Goal: Task Accomplishment & Management: Manage account settings

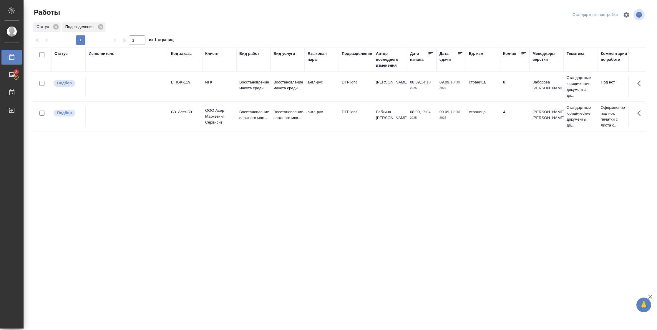
click at [63, 55] on div "Статус" at bounding box center [60, 54] width 13 height 6
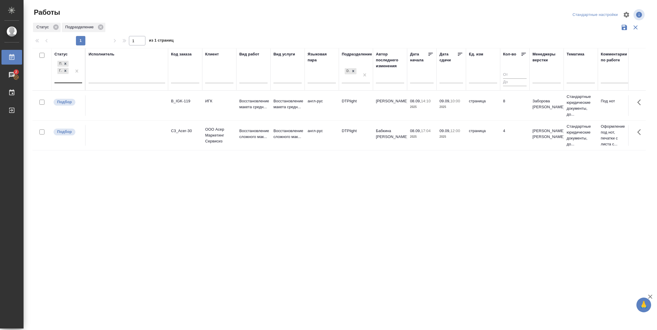
drag, startPoint x: 65, startPoint y: 76, endPoint x: 66, endPoint y: 80, distance: 4.1
click at [65, 77] on div "Подбор Готов к работе" at bounding box center [62, 71] width 17 height 23
click at [113, 117] on div "В работе" at bounding box center [133, 117] width 88 height 11
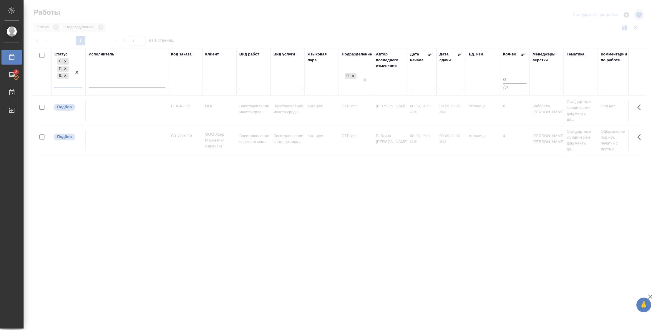
click at [111, 80] on div at bounding box center [127, 82] width 77 height 9
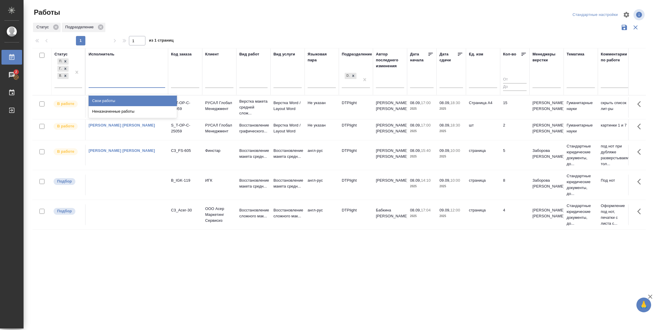
click at [109, 99] on div "Свои работы" at bounding box center [133, 100] width 88 height 11
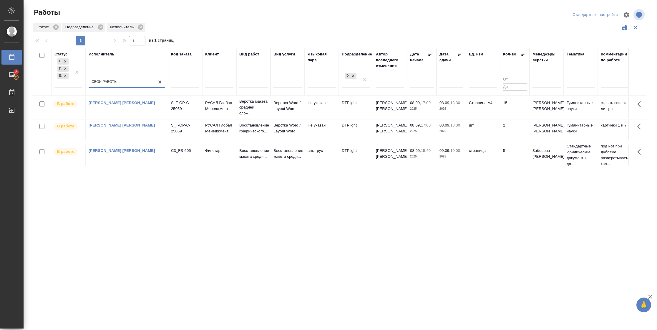
click at [461, 54] on icon at bounding box center [460, 54] width 6 height 6
click at [509, 106] on td "15" at bounding box center [514, 107] width 29 height 21
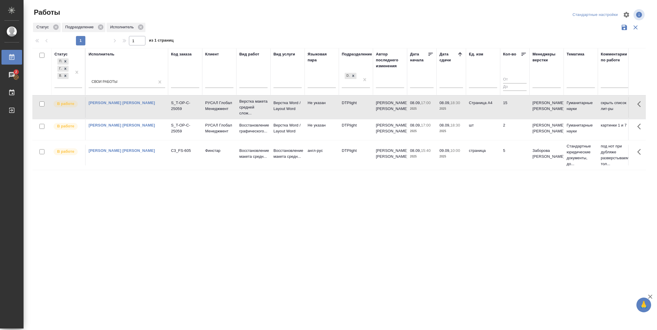
click at [507, 136] on td "2" at bounding box center [514, 129] width 29 height 21
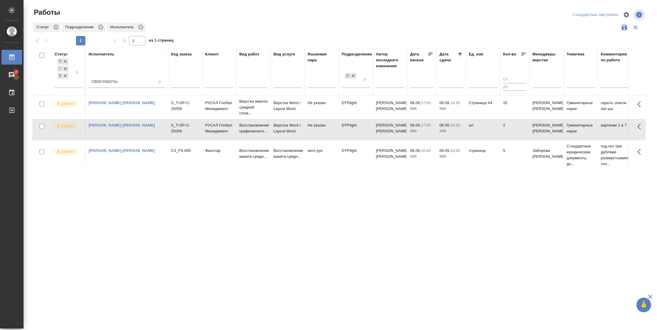
click at [511, 160] on td "5" at bounding box center [514, 155] width 29 height 21
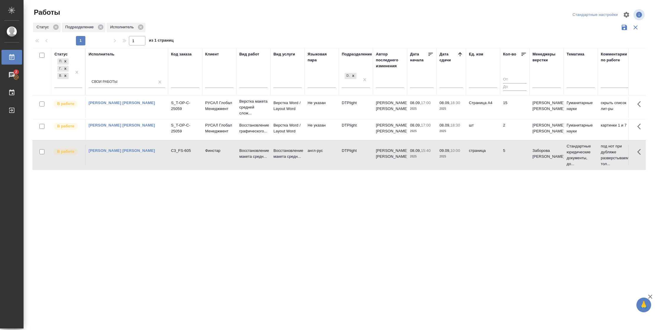
click at [511, 160] on td "5" at bounding box center [514, 155] width 29 height 21
click at [480, 153] on td "страница" at bounding box center [483, 155] width 34 height 21
click at [492, 157] on td "страница" at bounding box center [483, 155] width 34 height 21
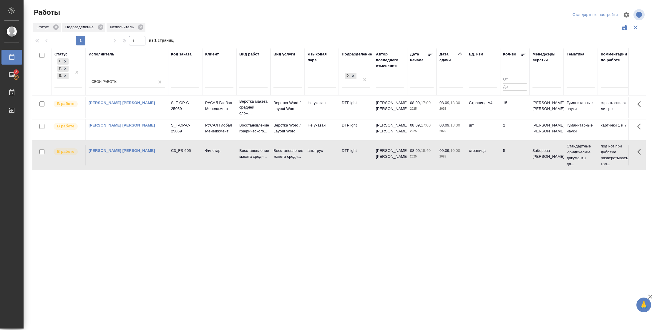
click at [384, 168] on tr "В работе Васильева Наталья Геннадьевна C3_FS-605 Финстар Восстановление макета …" at bounding box center [619, 155] width 1175 height 30
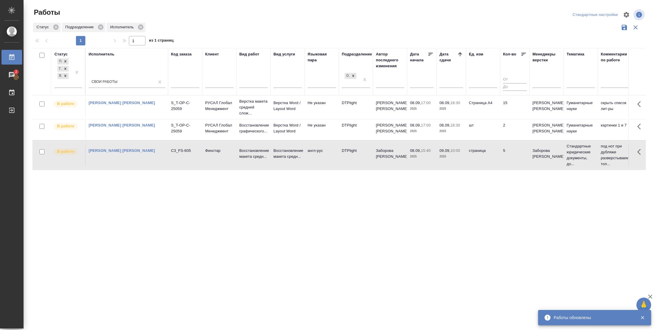
click at [512, 158] on td "5" at bounding box center [514, 155] width 29 height 21
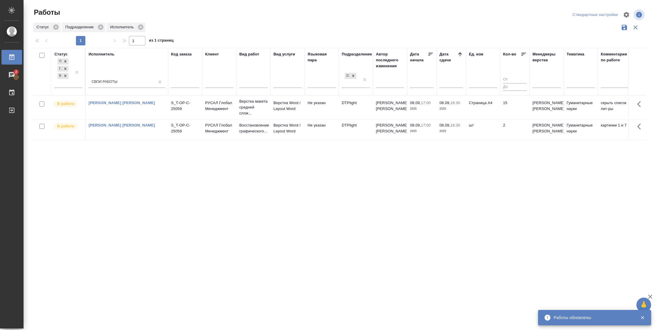
click at [522, 105] on td "15" at bounding box center [514, 107] width 29 height 21
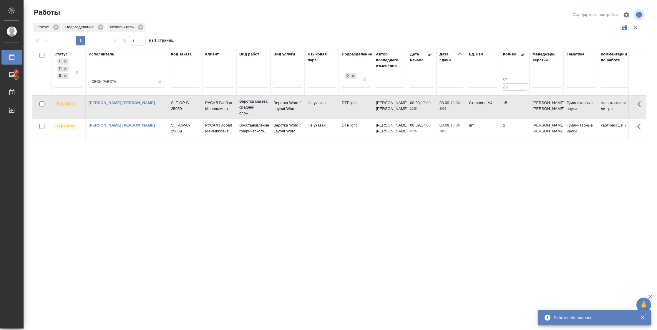
click at [522, 105] on td "15" at bounding box center [514, 107] width 29 height 21
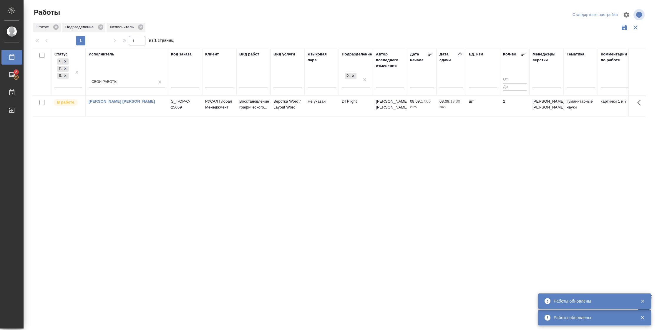
click at [518, 105] on td "2" at bounding box center [514, 105] width 29 height 21
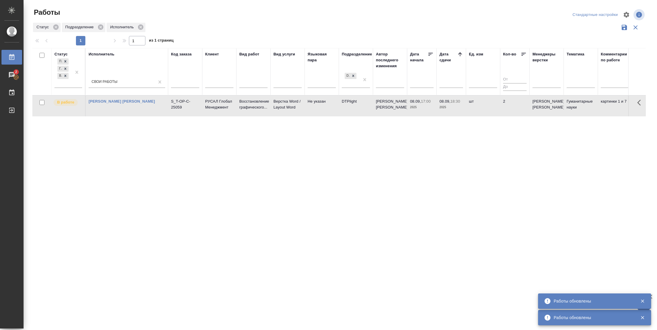
click at [518, 105] on td "2" at bounding box center [514, 105] width 29 height 21
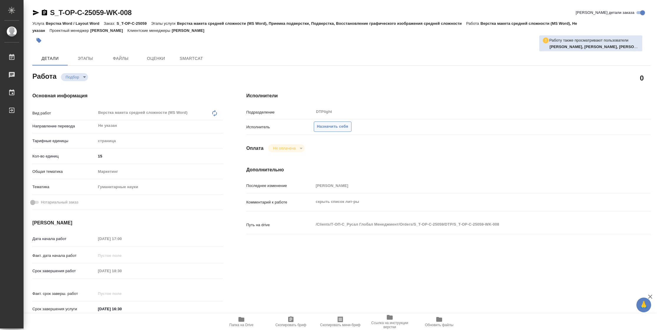
type textarea "x"
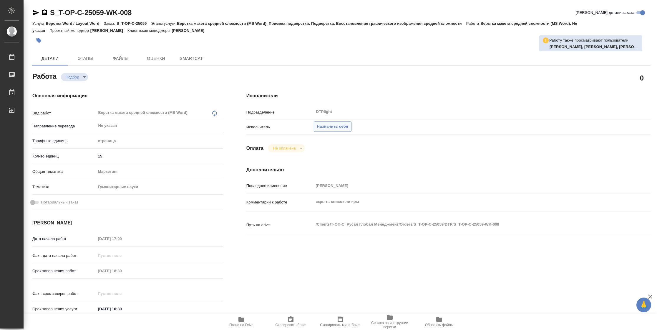
type textarea "x"
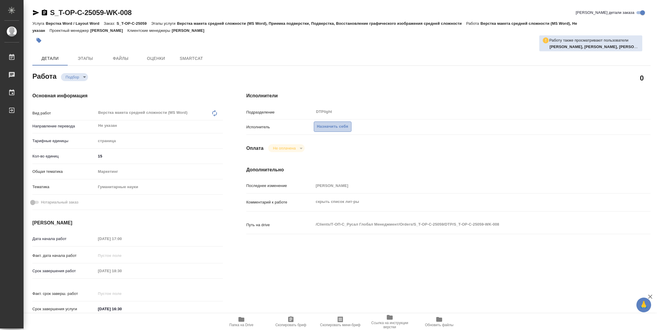
click at [326, 129] on span "Назначить себя" at bounding box center [332, 126] width 31 height 7
type textarea "x"
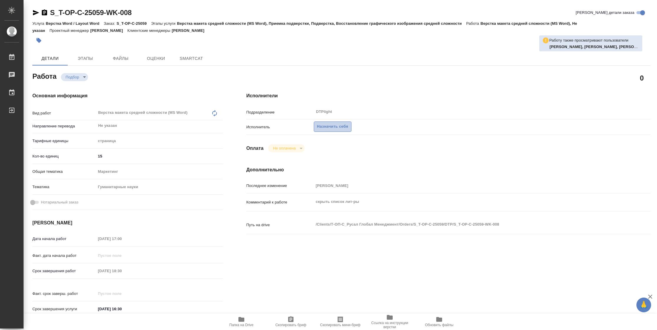
type textarea "x"
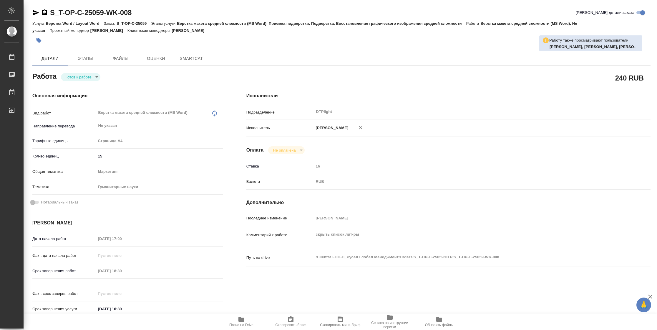
type textarea "x"
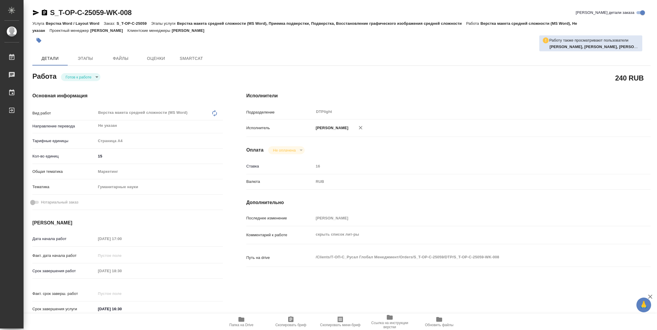
type textarea "x"
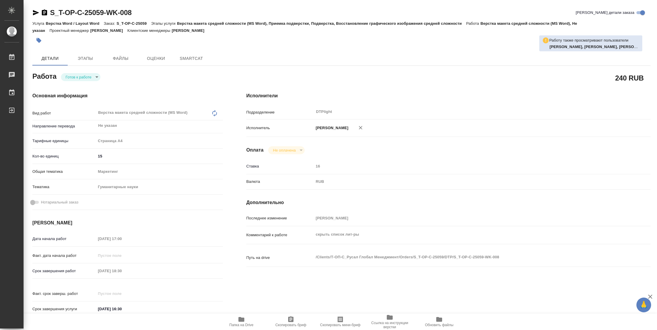
type textarea "x"
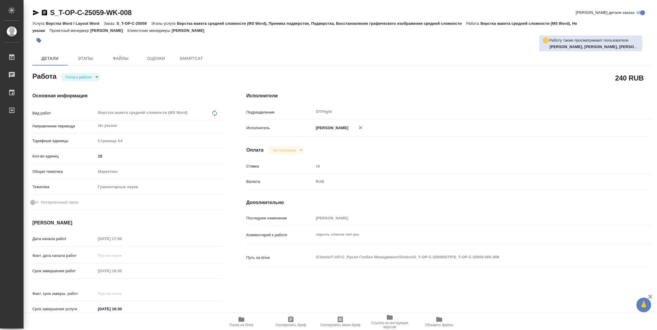
click at [89, 77] on body "🙏 .cls-1 fill:#fff; AWATERA Vasilyeva Natalia Работы Чаты График Выйти S_T-OP-C…" at bounding box center [328, 165] width 657 height 330
type textarea "x"
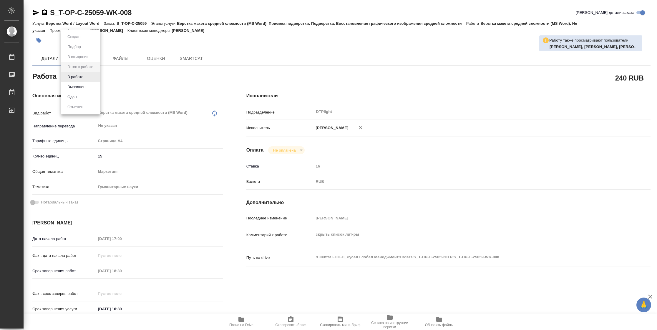
type textarea "x"
click at [89, 77] on li "В работе" at bounding box center [80, 77] width 39 height 10
type textarea "x"
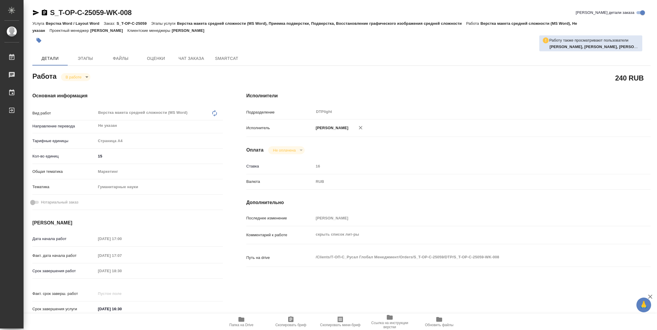
type textarea "x"
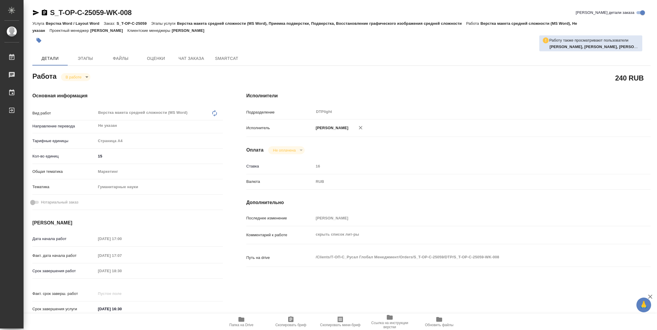
type textarea "x"
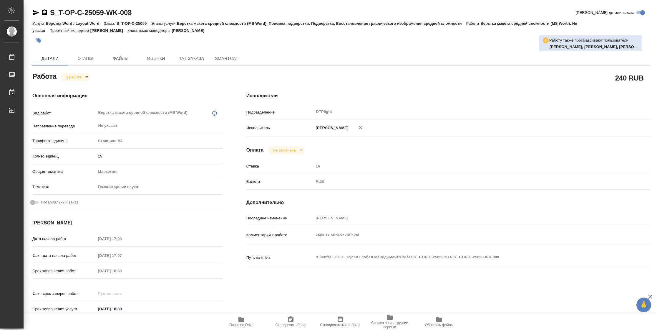
type textarea "x"
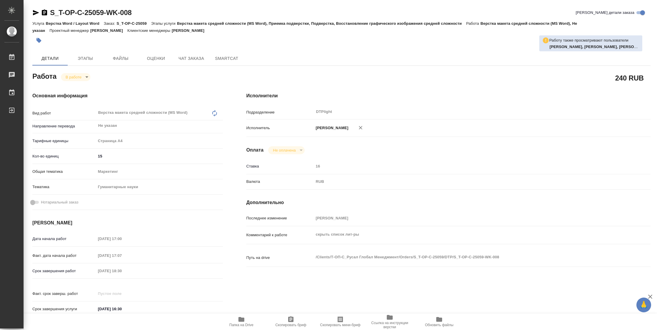
type textarea "x"
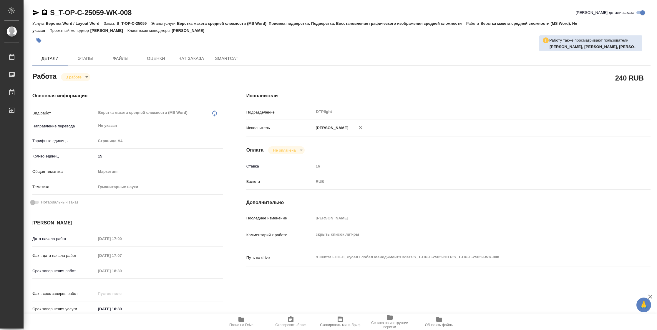
type textarea "x"
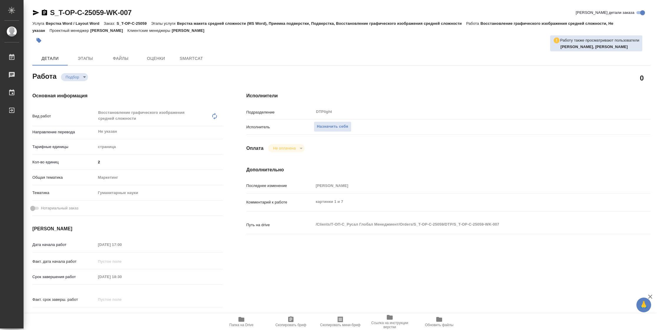
type textarea "x"
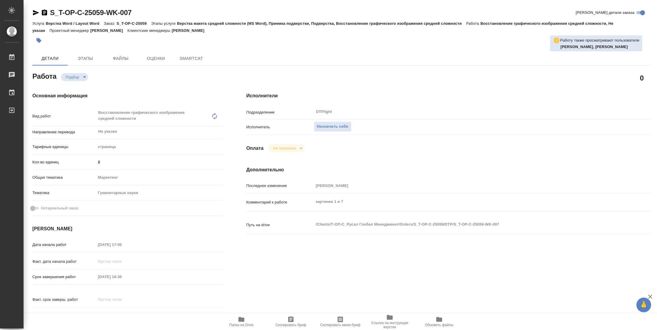
type textarea "x"
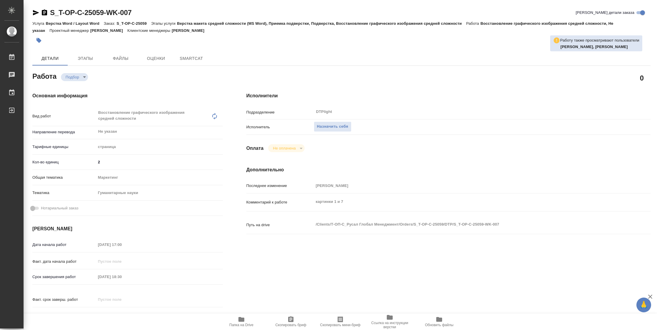
type textarea "x"
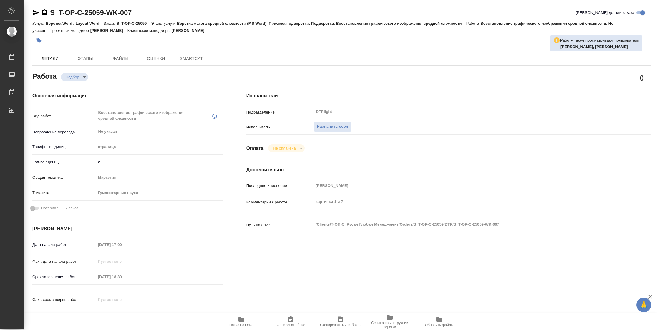
type textarea "x"
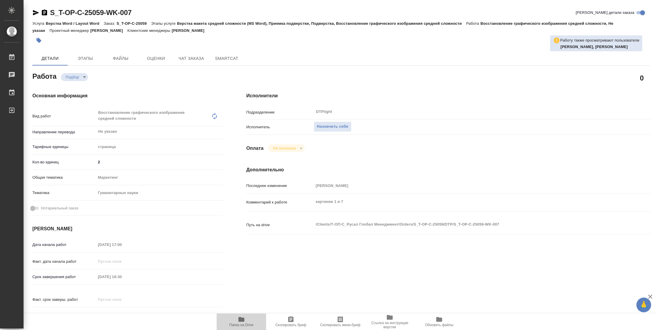
click at [237, 320] on span "Папка на Drive" at bounding box center [241, 320] width 42 height 11
type textarea "x"
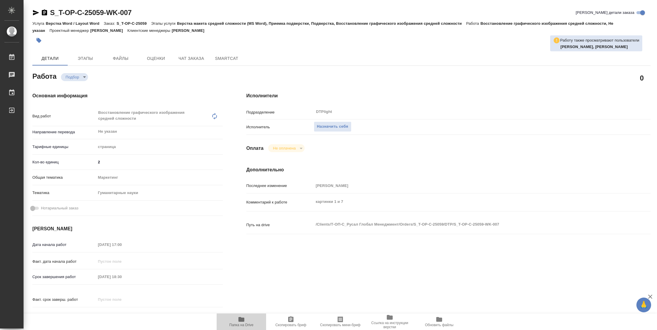
type textarea "x"
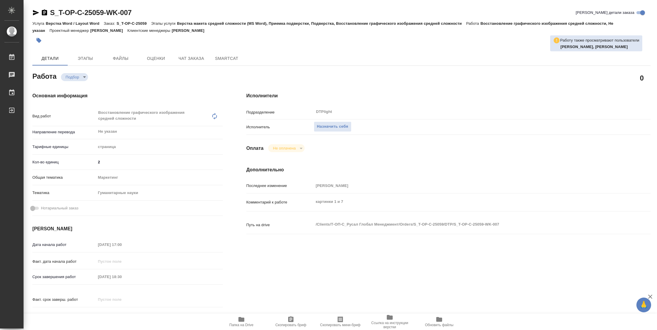
type textarea "x"
click at [328, 123] on span "Назначить себя" at bounding box center [332, 126] width 31 height 7
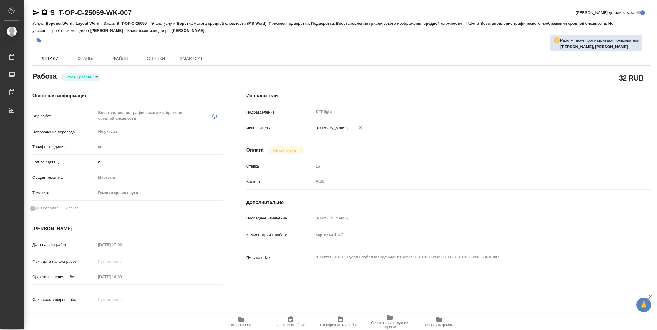
type textarea "x"
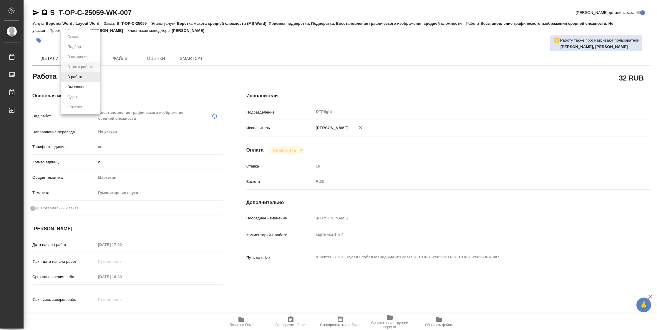
click at [73, 74] on body "🙏 .cls-1 fill:#fff; AWATERA [PERSON_NAME] Чаты График Выйти S_T-OP-C-25059-WK-0…" at bounding box center [328, 165] width 657 height 330
type textarea "x"
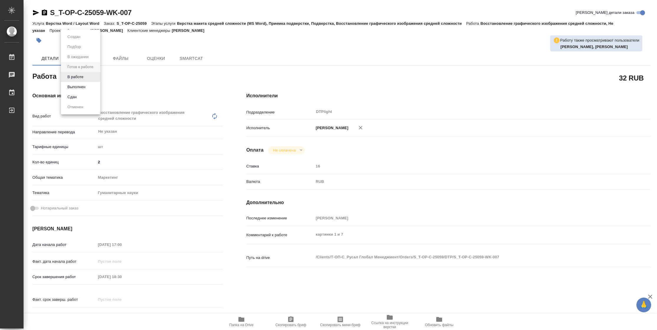
type textarea "x"
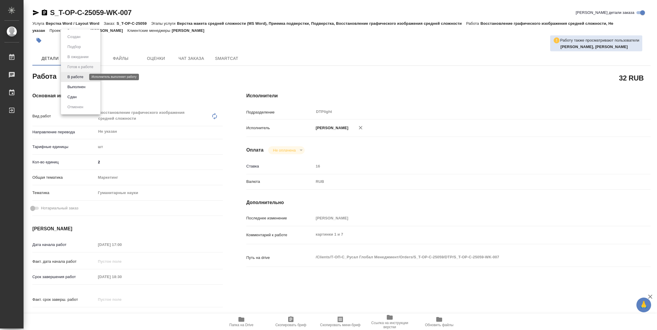
type textarea "x"
click at [73, 74] on button "В работе" at bounding box center [75, 77] width 19 height 6
type textarea "x"
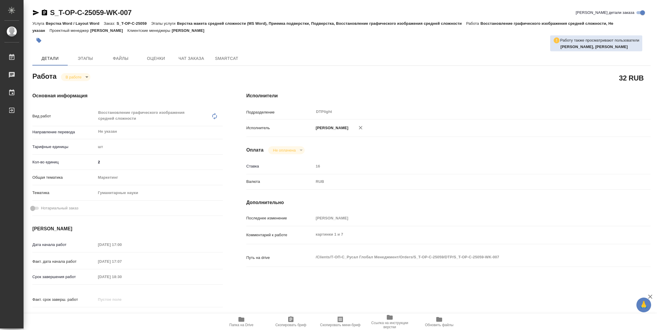
type textarea "x"
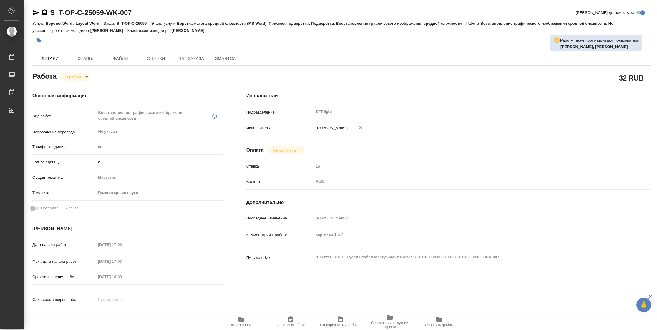
type textarea "x"
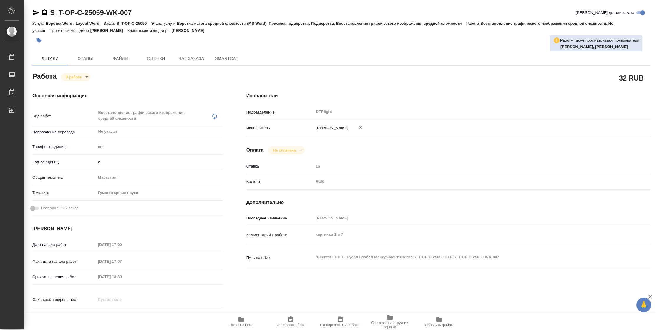
type textarea "x"
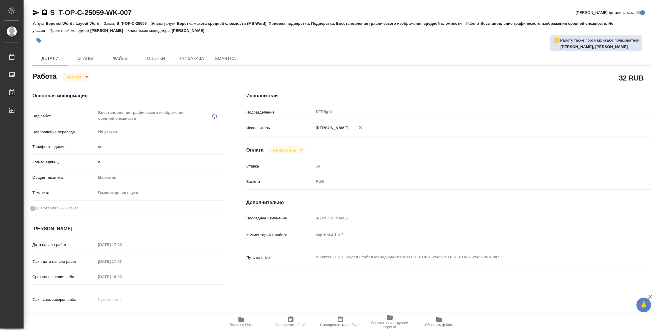
type textarea "x"
click at [39, 13] on icon "button" at bounding box center [35, 12] width 7 height 7
type textarea "x"
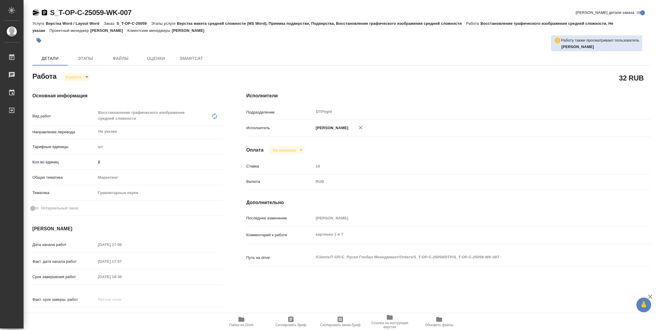
type textarea "x"
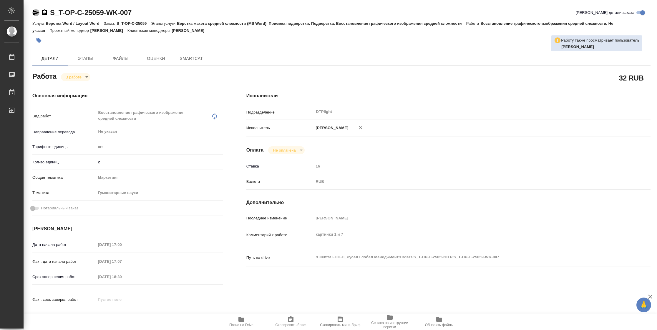
type textarea "x"
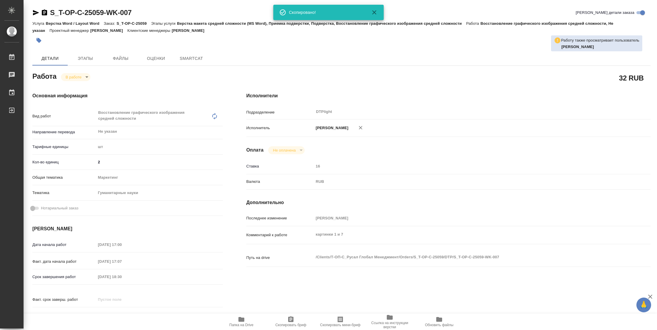
type textarea "x"
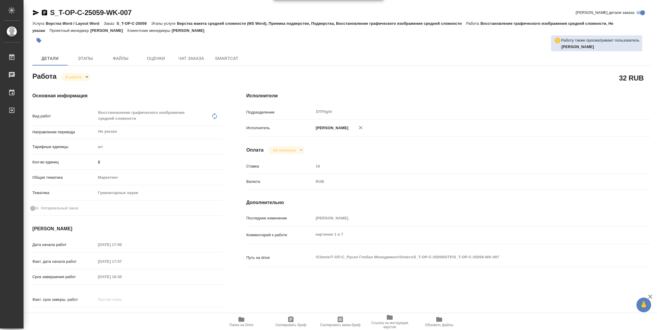
type textarea "x"
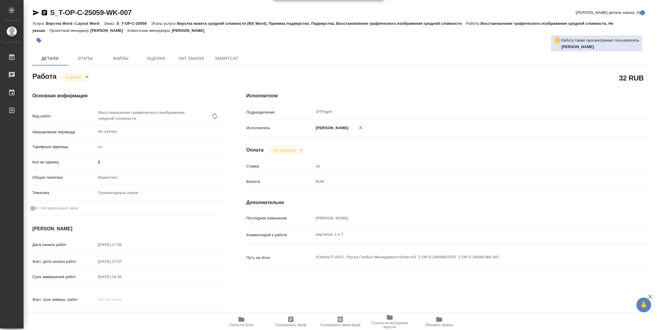
type textarea "x"
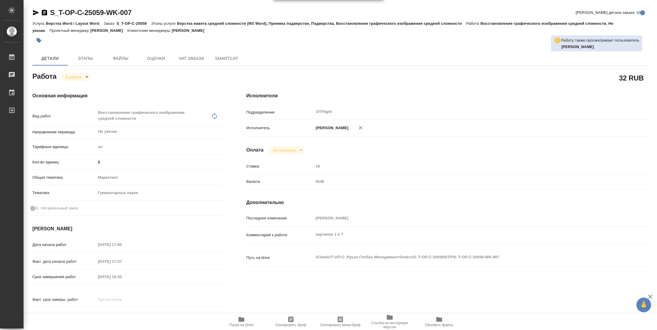
type textarea "x"
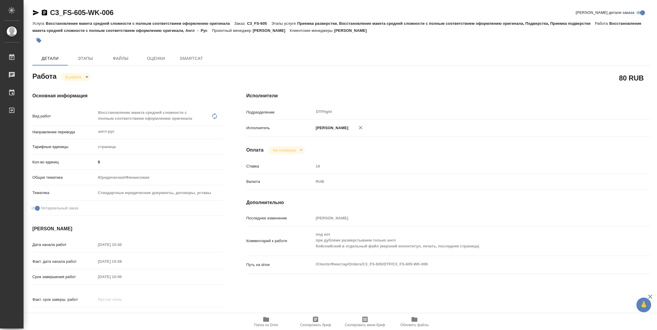
type textarea "x"
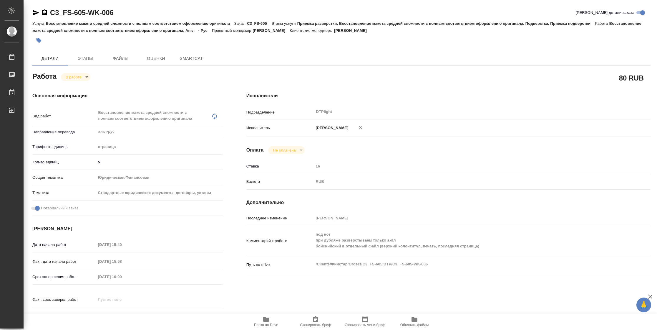
type textarea "x"
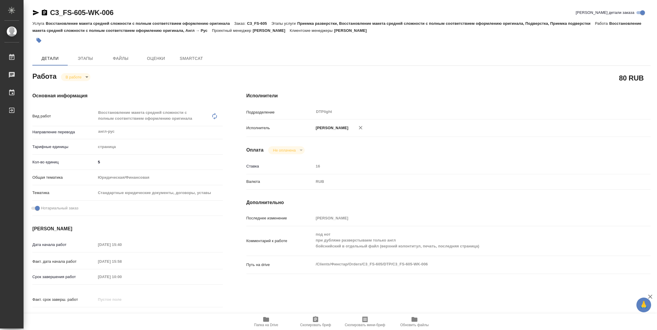
type textarea "x"
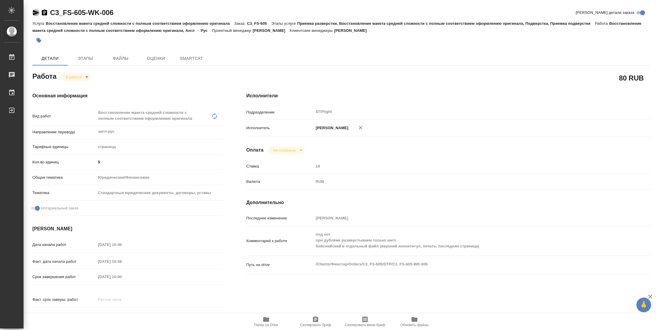
drag, startPoint x: 37, startPoint y: 12, endPoint x: 84, endPoint y: 5, distance: 46.8
click at [37, 12] on icon "button" at bounding box center [36, 12] width 6 height 5
type textarea "x"
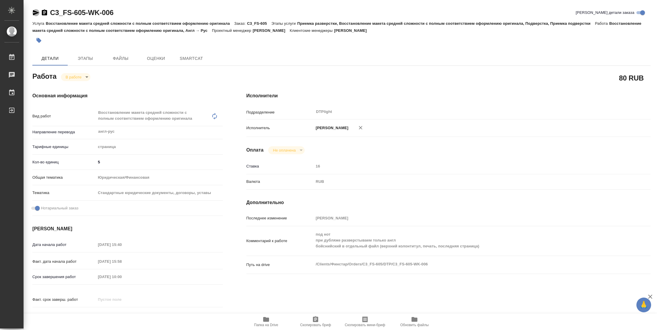
type textarea "x"
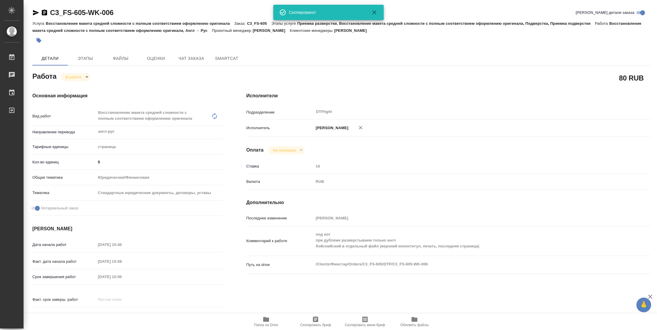
type textarea "x"
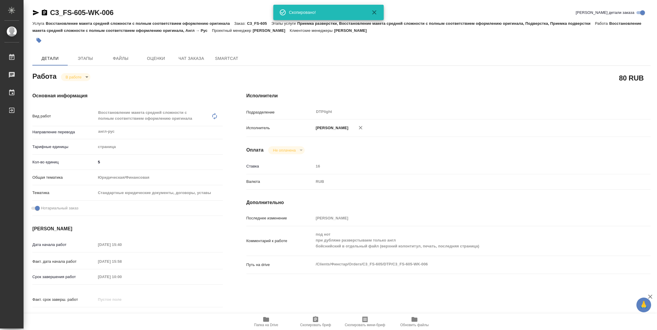
type textarea "x"
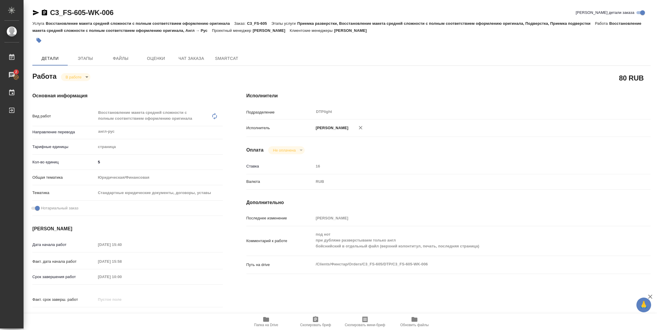
type textarea "x"
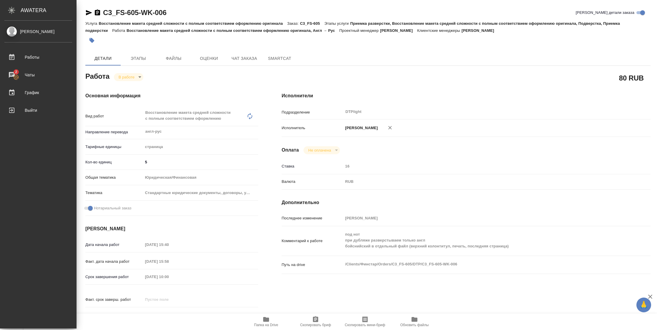
type textarea "x"
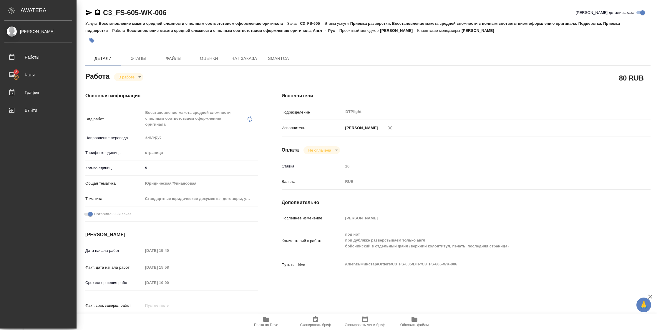
type textarea "x"
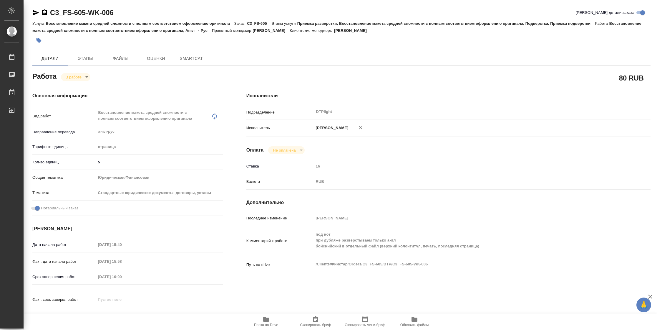
type textarea "x"
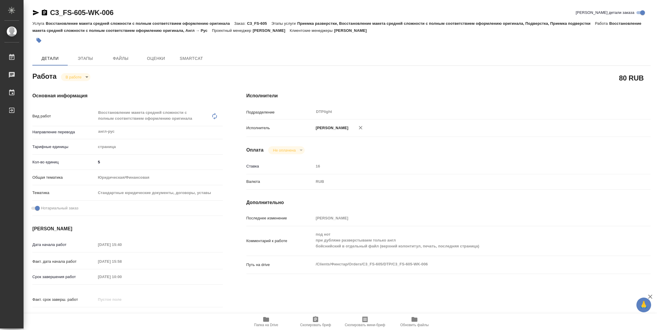
type textarea "x"
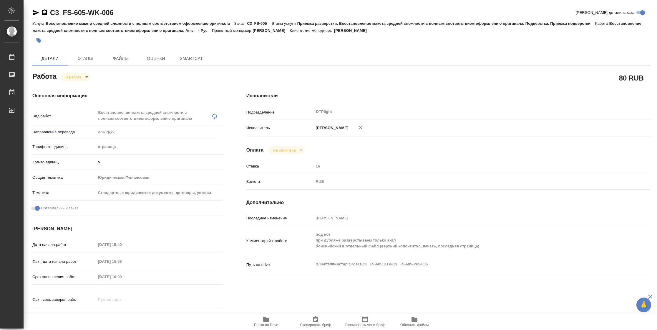
type textarea "x"
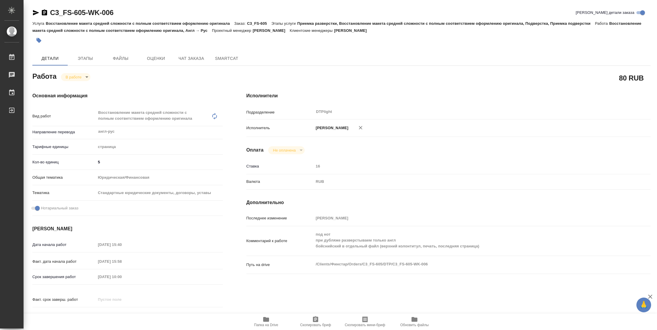
type textarea "x"
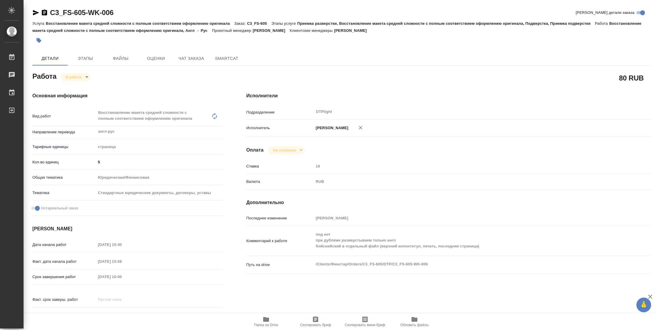
type input "inProgress"
type textarea "Восстановление макета средней сложности с полным соответствием оформлению ориги…"
type textarea "x"
type input "англ-рус"
type input "5a8b1489cc6b4906c91bfdb2"
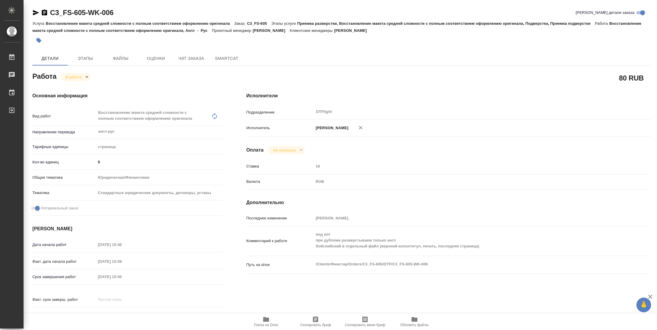
type input "5"
type input "yr-fn"
type input "5f647205b73bc97568ca66bf"
checkbox input "true"
type input "08.09.2025 15:40"
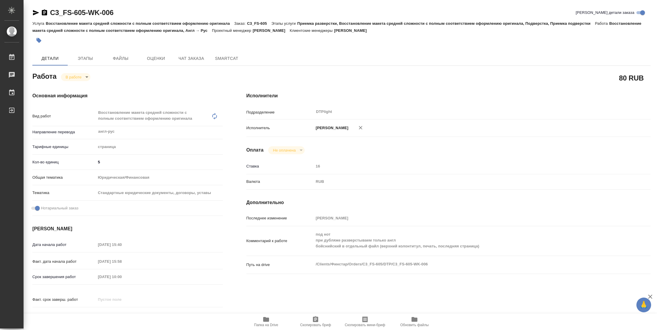
type input "08.09.2025 15:58"
type input "09.09.2025 10:00"
type input "11.09.2025 12:00"
type input "DTPlight"
type input "notPayed"
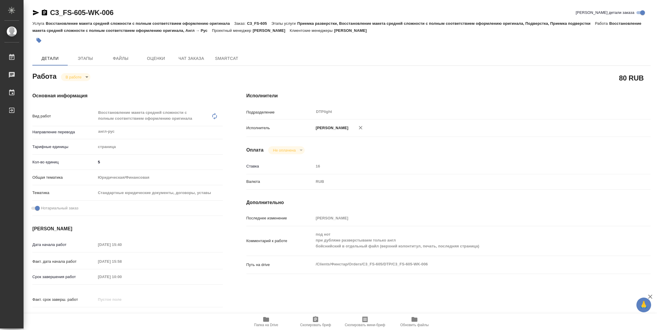
type input "16"
type input "RUB"
type input "Васильева Наталья"
type textarea "под нот при дубляже разверстываем только англ бойснийский в отдельный файл (вер…"
type textarea "x"
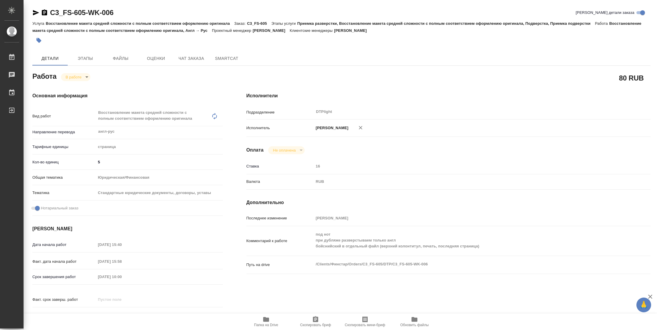
type textarea "/Clients/Финстар/Orders/C3_FS-605/DTP/C3_FS-605-WK-006"
type textarea "x"
type input "C3_FS-605"
type input "Восстановление макета средней сложности с полным соответствием оформлению ориги…"
type input "Приемка разверстки, Восстановление макета средней сложности с полным соответств…"
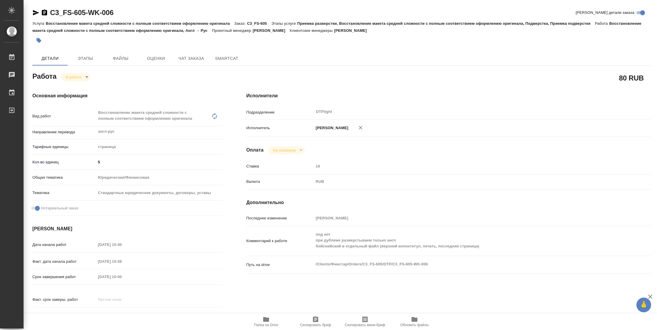
type input "Москалец Алина"
type input "Заборова Александра"
type input "/Clients/Финстар/Orders/C3_FS-605"
type textarea "x"
type textarea "англ-рус босн-рус (последняя стр) при переводе оставить только русский"
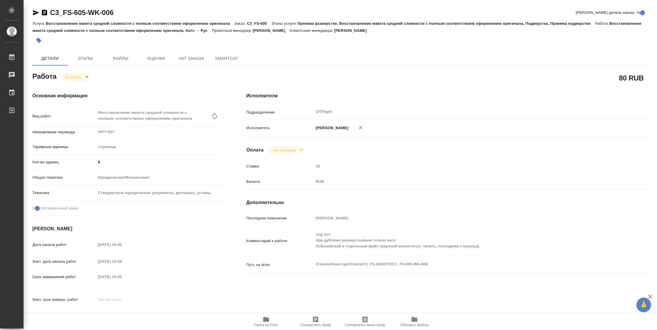
type textarea "x"
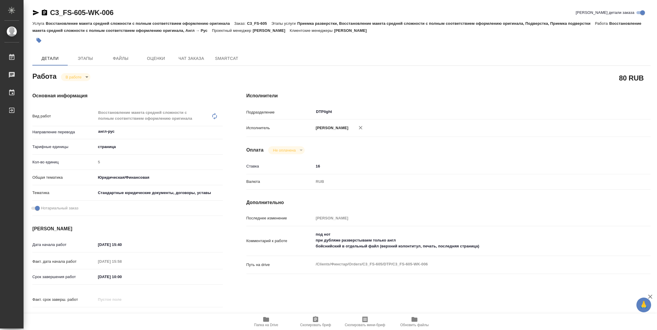
type textarea "x"
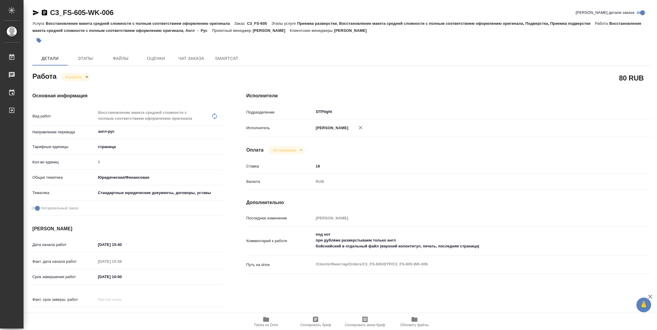
type textarea "x"
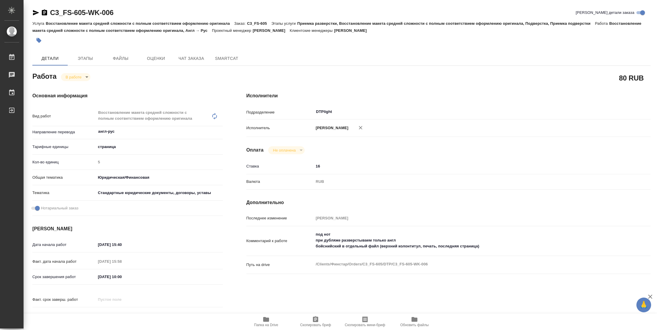
type textarea "x"
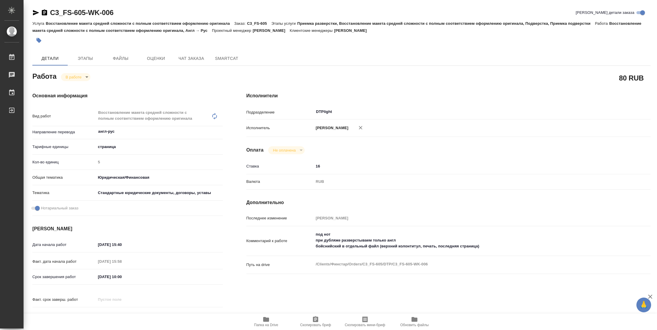
type textarea "x"
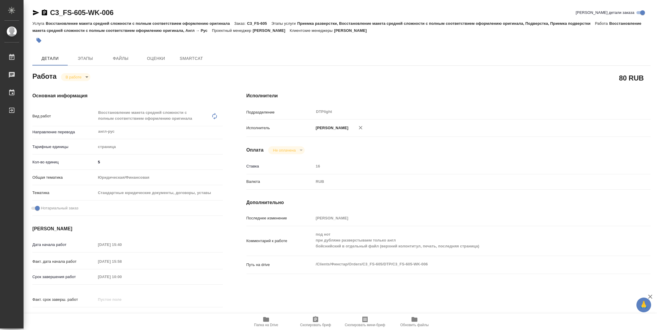
type textarea "x"
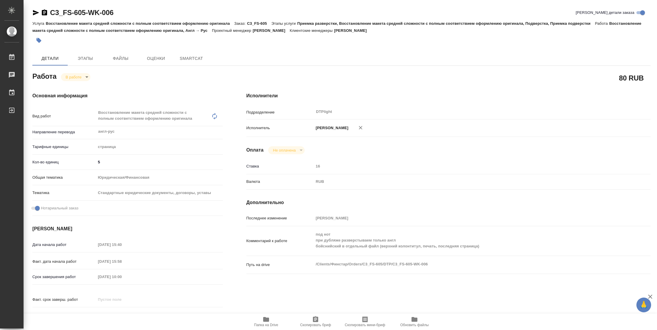
type textarea "x"
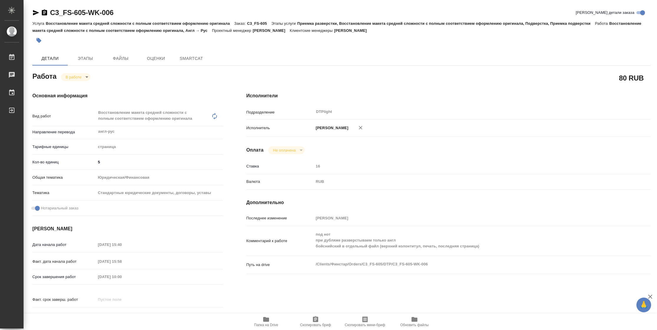
type textarea "x"
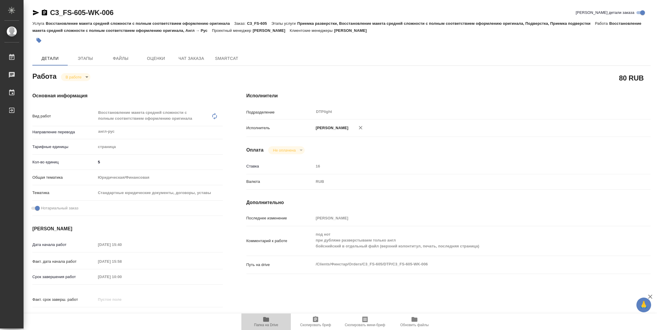
click at [264, 325] on span "Папка на Drive" at bounding box center [266, 325] width 24 height 4
type textarea "x"
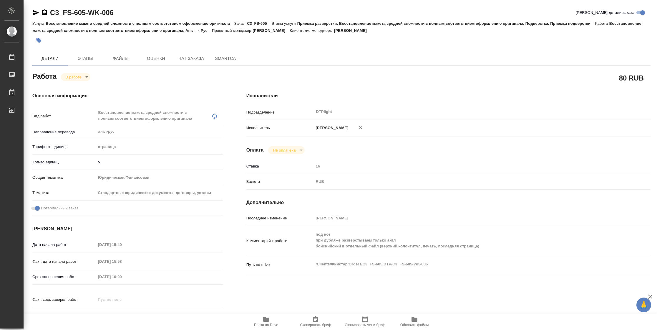
type textarea "x"
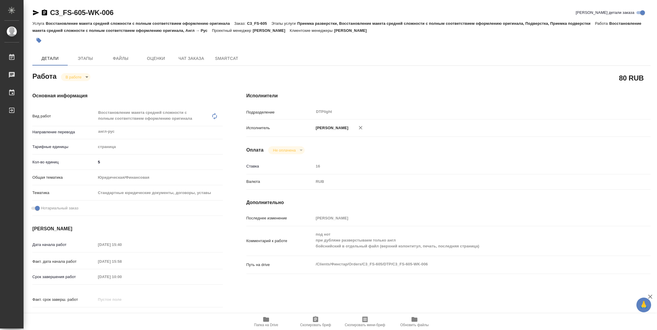
type textarea "x"
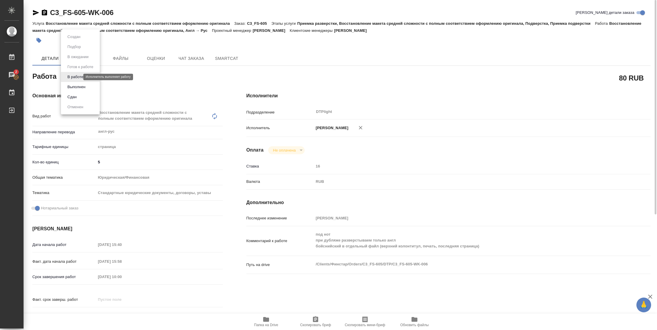
click at [75, 75] on body "🙏 .cls-1 fill:#fff; AWATERA Vasilyeva Natalia Работы 2 Чаты График Выйти C3_FS-…" at bounding box center [328, 165] width 657 height 330
click at [78, 86] on button "Выполнен" at bounding box center [77, 87] width 22 height 6
type textarea "x"
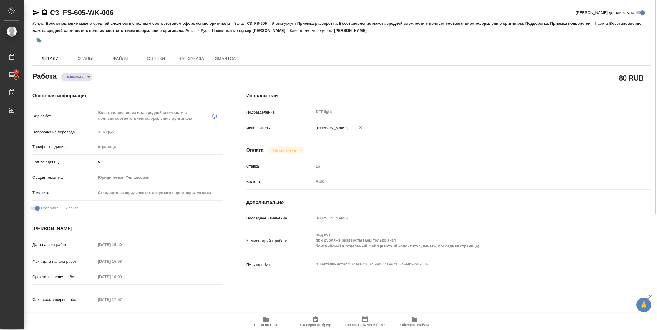
type textarea "x"
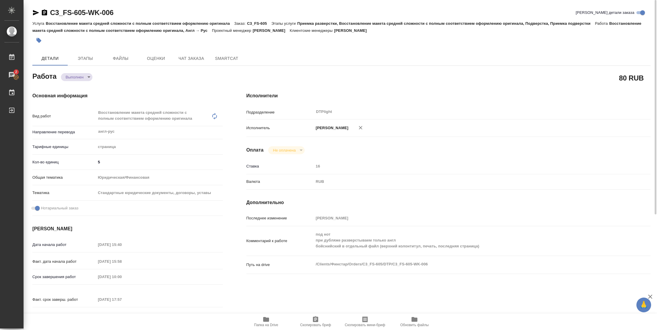
type textarea "x"
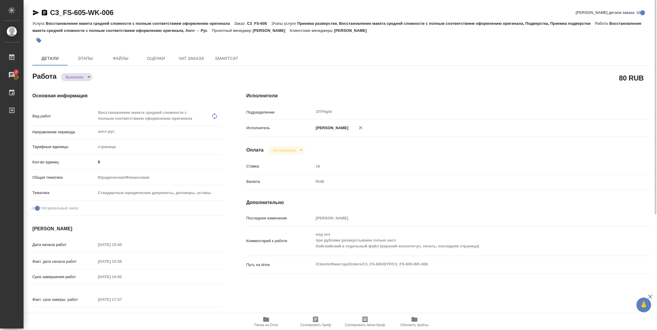
type textarea "x"
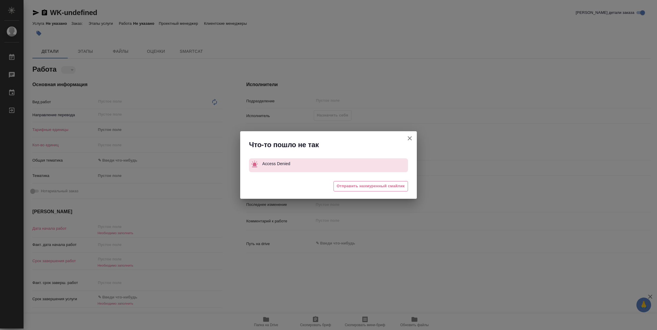
type textarea "x"
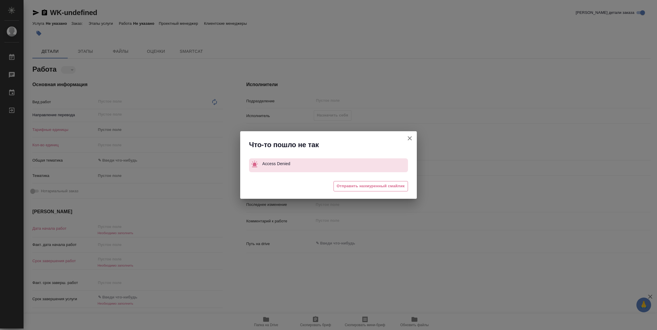
click at [413, 136] on icon "button" at bounding box center [410, 138] width 7 height 7
type textarea "x"
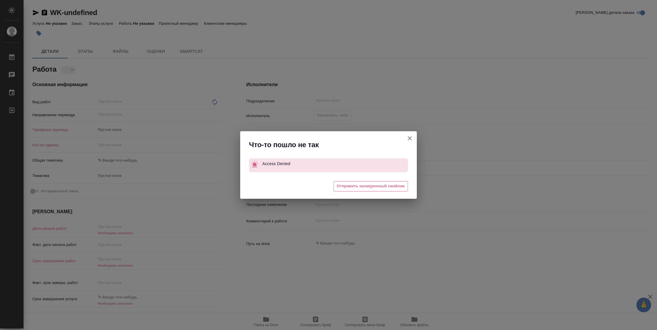
type textarea "x"
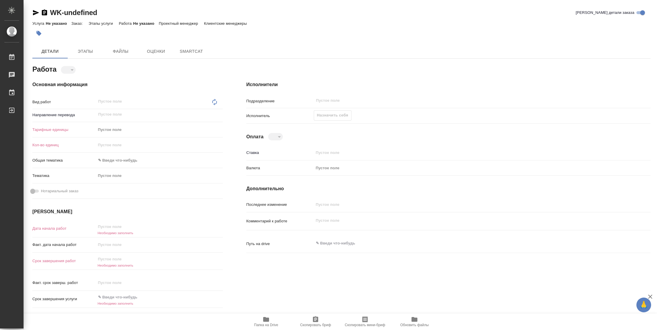
type textarea "x"
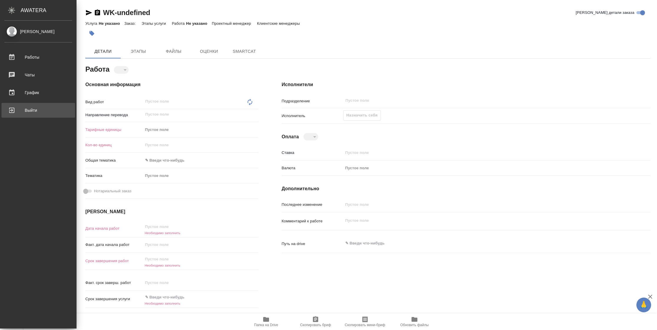
type textarea "x"
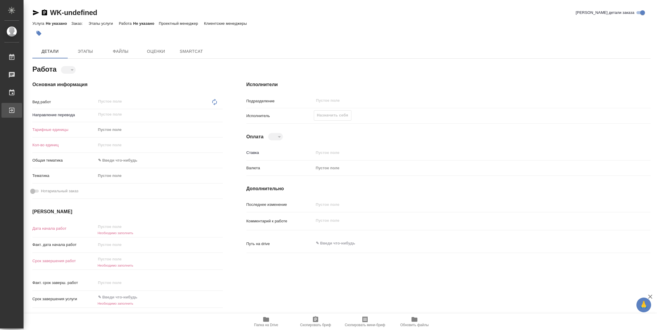
click at [9, 108] on div "Выйти" at bounding box center [4, 110] width 15 height 9
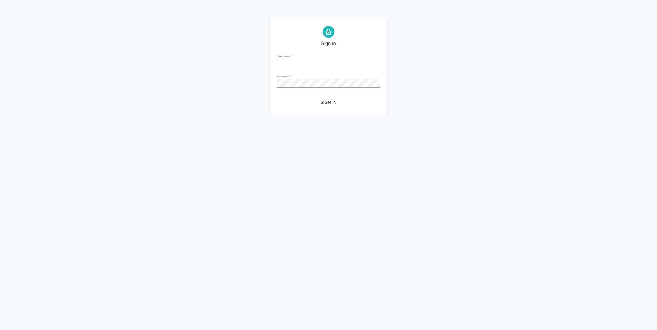
type input "[PERSON_NAME][EMAIL_ADDRESS][DOMAIN_NAME]"
click at [337, 104] on span "Sign in" at bounding box center [329, 102] width 94 height 7
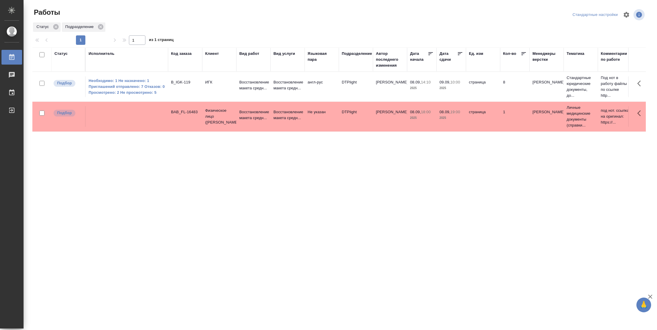
click at [62, 55] on div "Статус" at bounding box center [60, 54] width 13 height 6
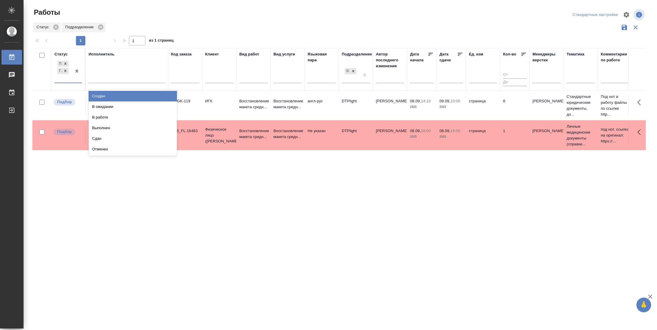
click at [72, 82] on div "Подбор Готов к работе" at bounding box center [62, 71] width 17 height 23
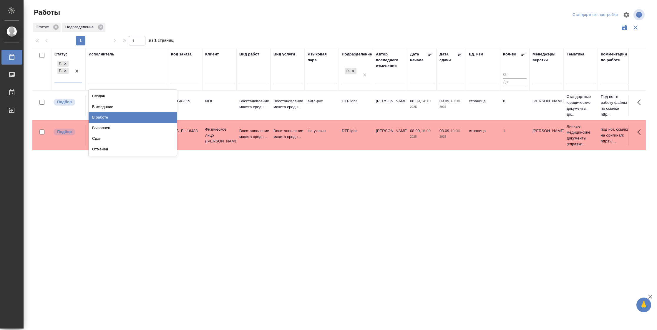
click at [119, 118] on div "В работе" at bounding box center [133, 117] width 88 height 11
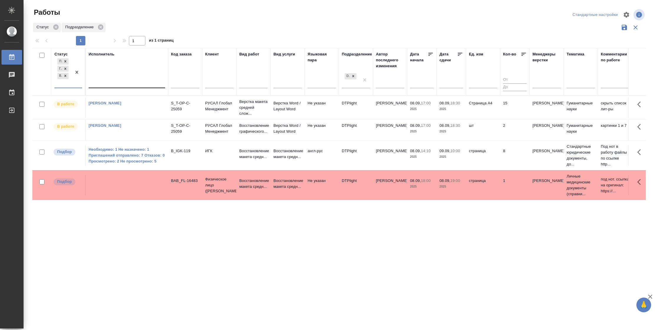
click at [153, 82] on div at bounding box center [127, 82] width 77 height 9
click at [151, 97] on div "Свои работы" at bounding box center [133, 100] width 88 height 11
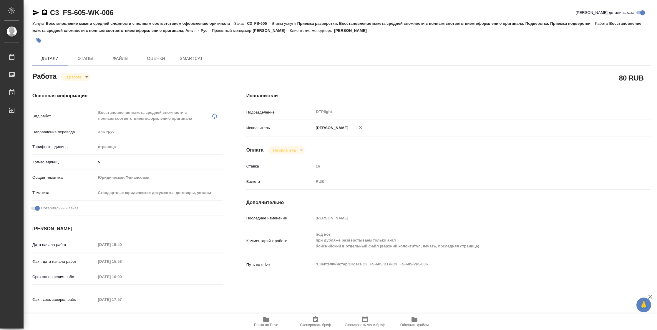
type textarea "x"
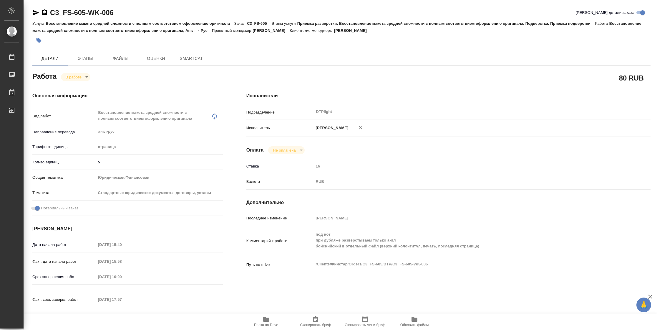
type textarea "x"
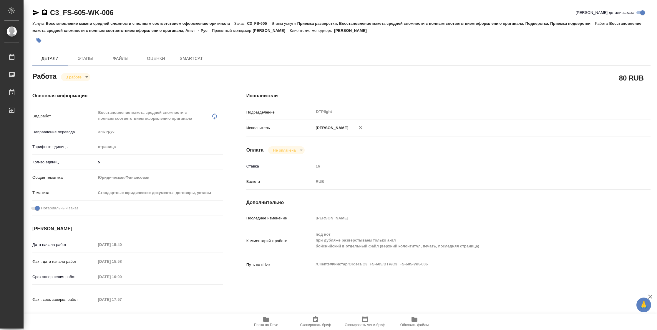
type textarea "x"
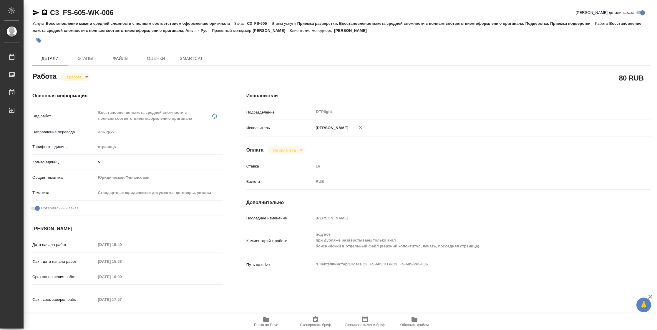
type textarea "x"
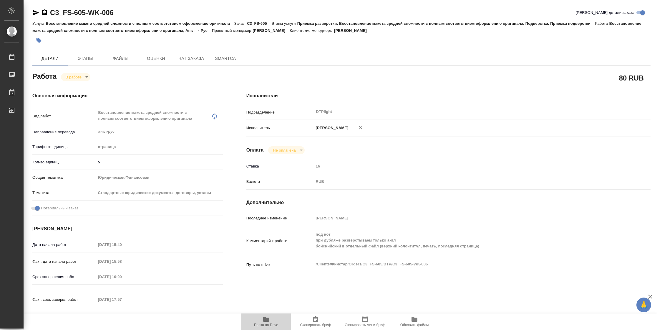
click at [267, 324] on span "Папка на Drive" at bounding box center [266, 325] width 24 height 4
type textarea "x"
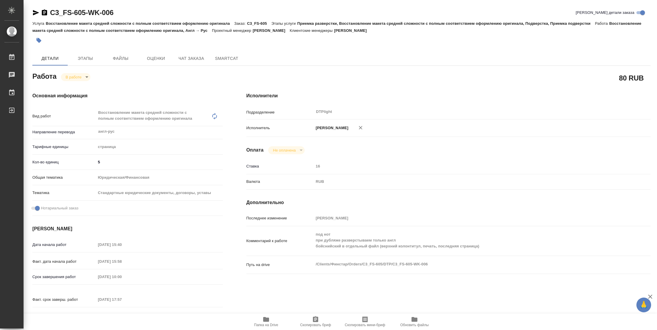
type textarea "x"
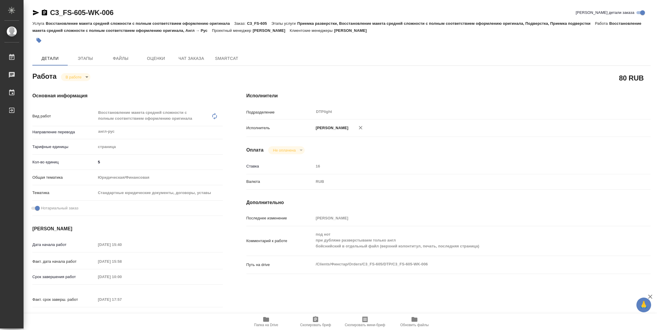
type textarea "x"
click at [74, 74] on body "🙏 .cls-1 fill:#fff; AWATERA Vasilyeva Natalia Работы 2 Чаты График Выйти C3_FS-…" at bounding box center [328, 165] width 657 height 330
click at [74, 86] on button "Выполнен" at bounding box center [77, 87] width 22 height 6
type textarea "x"
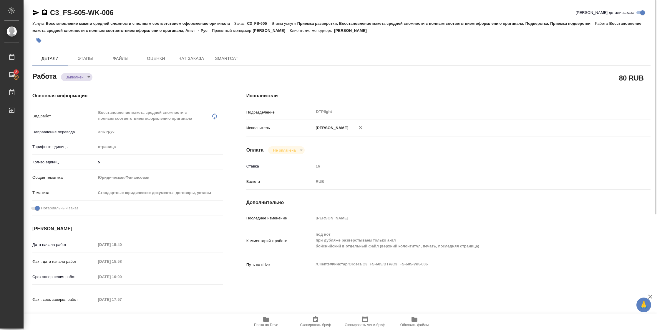
type textarea "x"
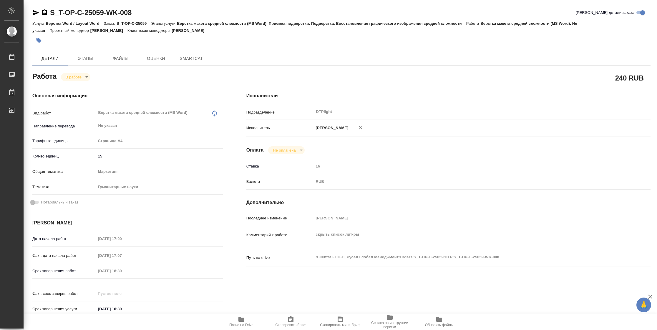
type textarea "x"
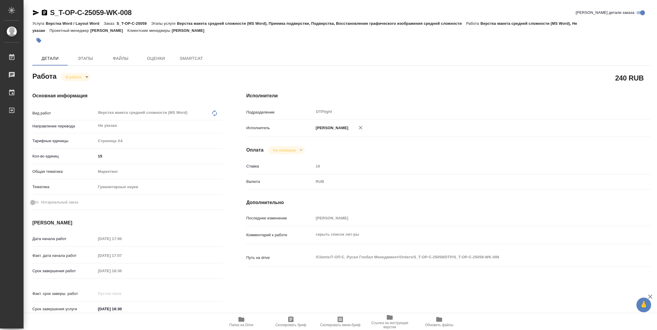
type textarea "x"
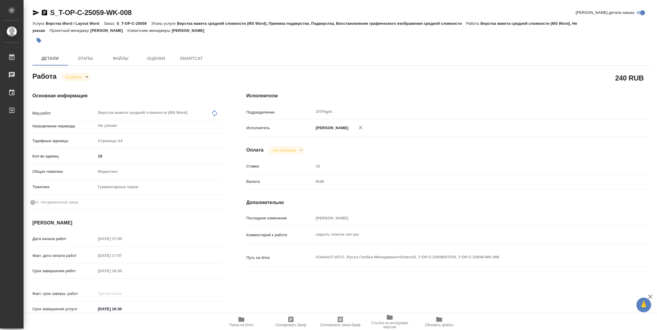
type textarea "x"
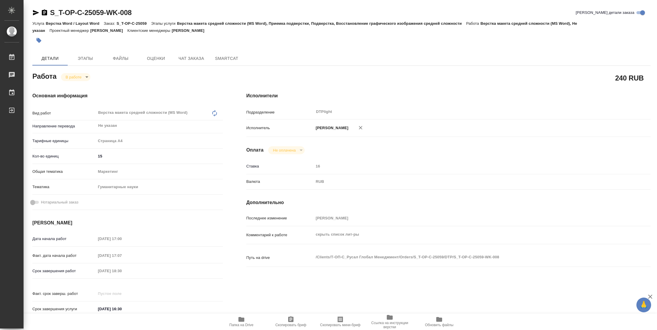
click at [241, 319] on icon "button" at bounding box center [242, 319] width 6 height 5
type textarea "x"
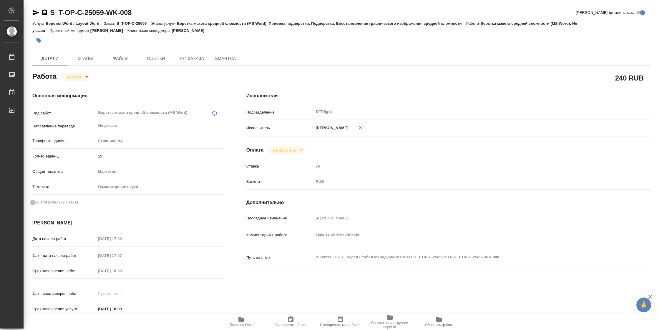
type textarea "x"
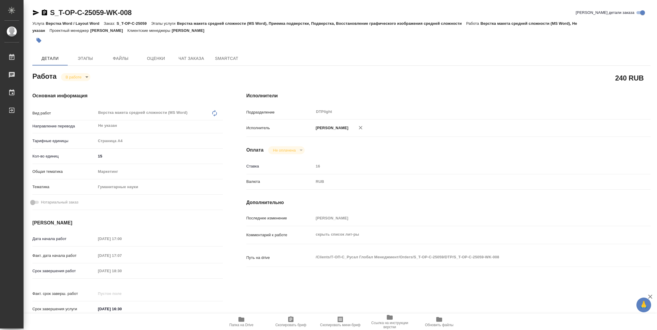
type textarea "x"
click at [84, 79] on body "🙏 .cls-1 fill:#fff; AWATERA Vasilyeva Natalia Работы 2 Чаты График Выйти S_T-OP…" at bounding box center [328, 165] width 657 height 330
click at [84, 87] on button "Выполнен" at bounding box center [77, 87] width 22 height 6
type textarea "x"
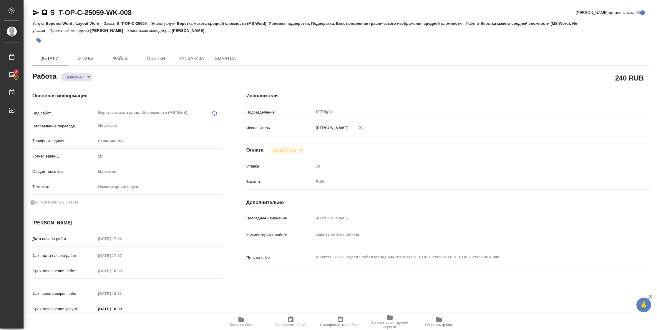
type textarea "x"
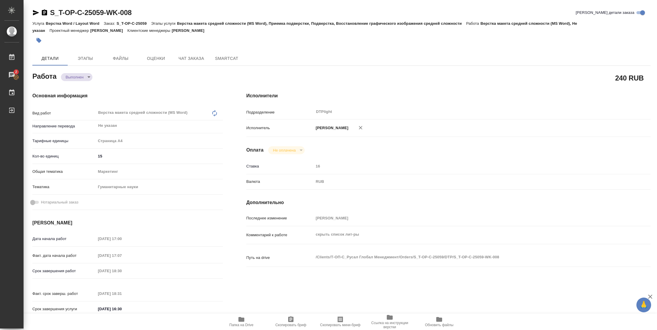
type textarea "x"
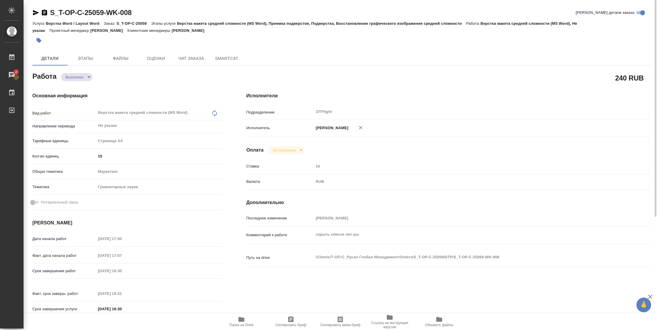
type textarea "x"
click at [33, 11] on icon "button" at bounding box center [36, 12] width 6 height 5
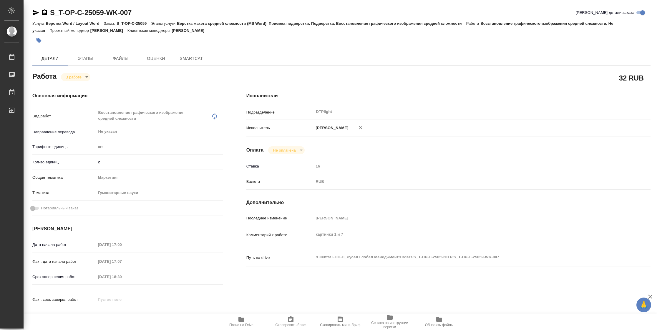
type textarea "x"
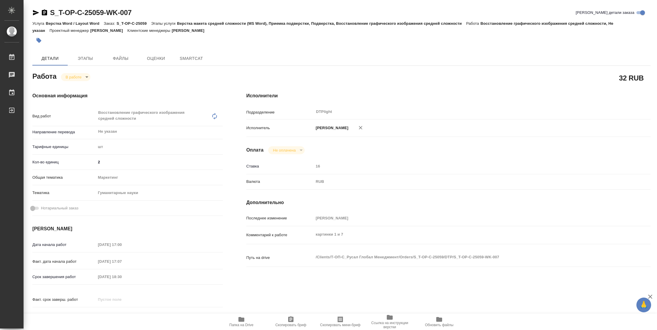
type textarea "x"
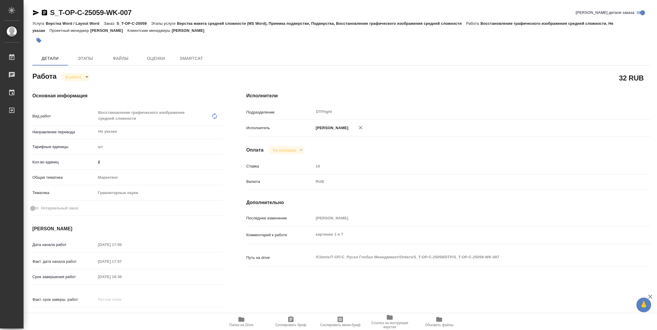
click at [77, 76] on body "🙏 .cls-1 fill:#fff; AWATERA [PERSON_NAME] Чаты График Выйти S_T-OP-C-25059-WK-0…" at bounding box center [328, 165] width 657 height 330
type textarea "x"
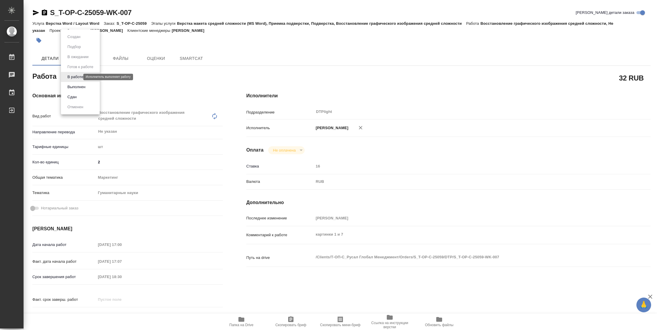
type textarea "x"
click at [80, 84] on button "Выполнен" at bounding box center [77, 87] width 22 height 6
type textarea "x"
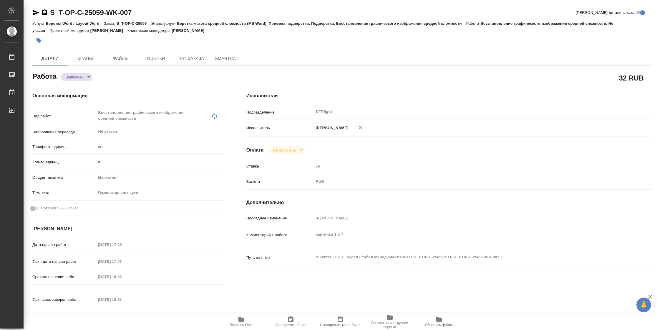
type textarea "x"
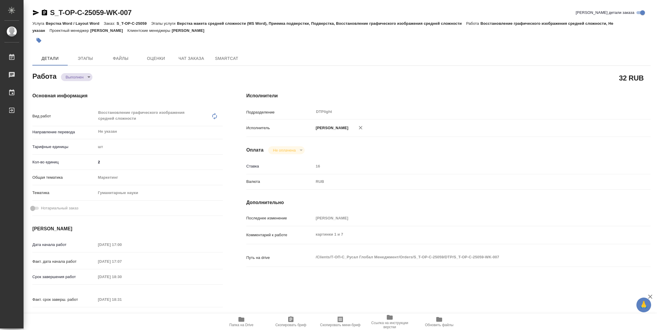
type textarea "x"
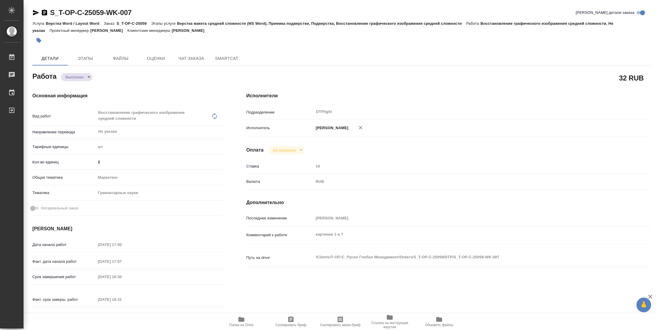
type textarea "x"
